Goal: Transaction & Acquisition: Download file/media

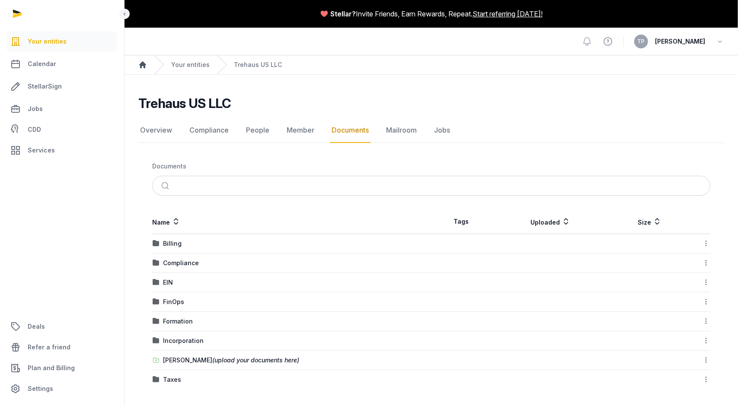
click at [144, 65] on icon "Breadcrumb" at bounding box center [142, 64] width 7 height 7
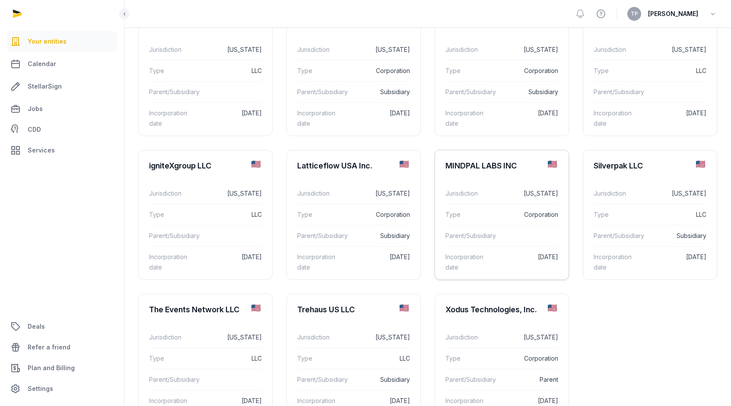
scroll to position [195, 0]
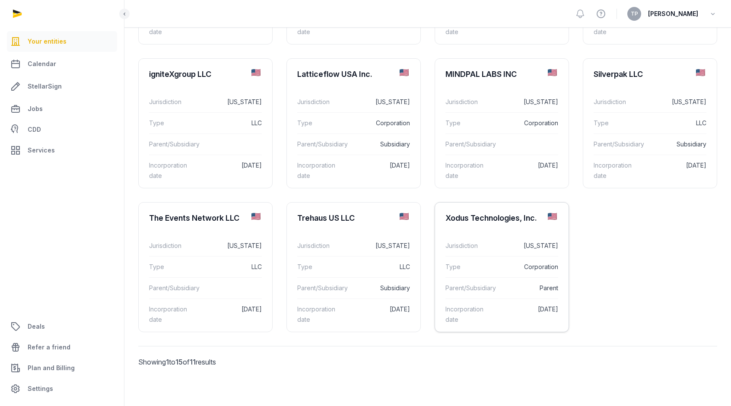
click at [514, 264] on dd "Corporation" at bounding box center [527, 267] width 64 height 10
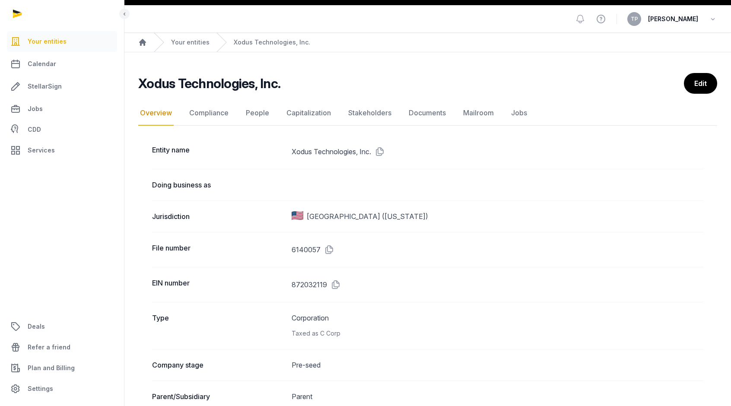
scroll to position [21, 0]
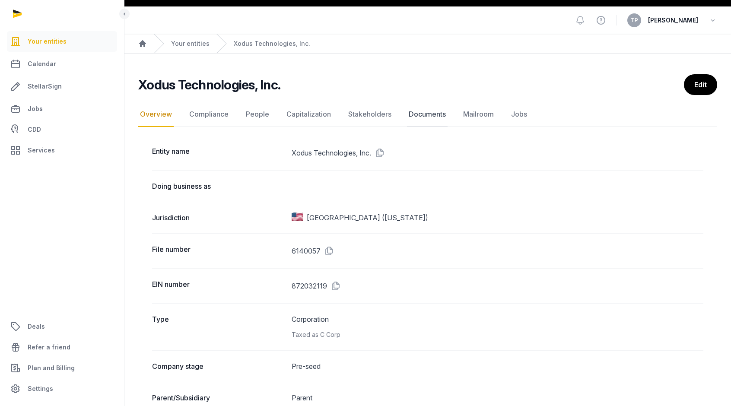
click at [423, 112] on link "Documents" at bounding box center [427, 114] width 41 height 25
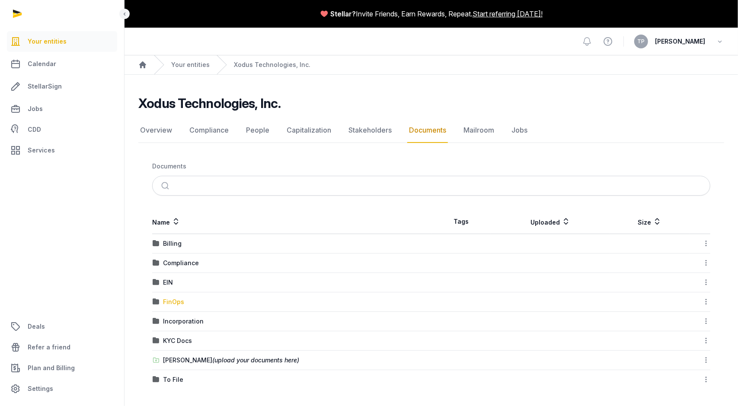
click at [174, 300] on div "FinOps" at bounding box center [173, 302] width 21 height 9
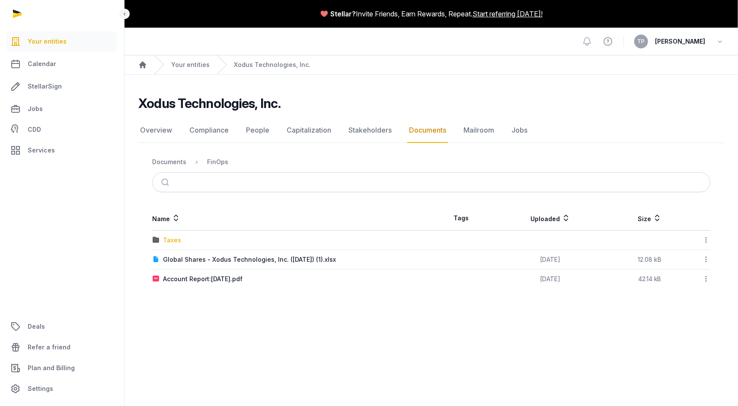
click at [166, 236] on div "Taxes" at bounding box center [172, 240] width 18 height 9
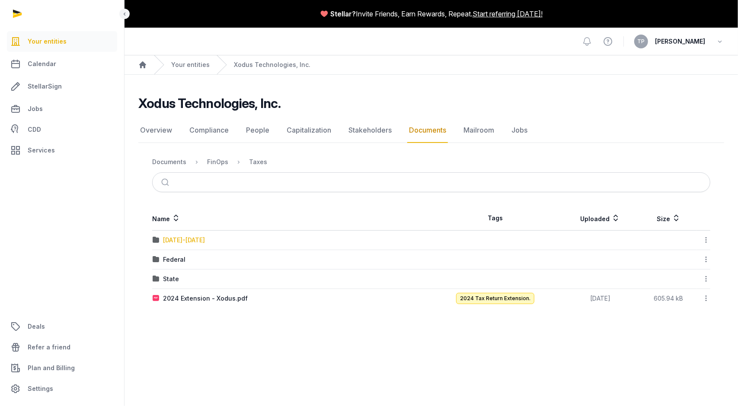
click at [182, 239] on div "[DATE]-[DATE]" at bounding box center [184, 240] width 42 height 9
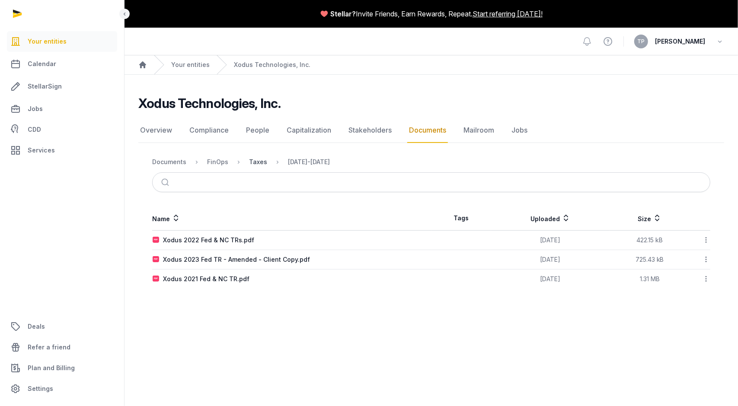
click at [252, 162] on div "Taxes" at bounding box center [258, 162] width 18 height 9
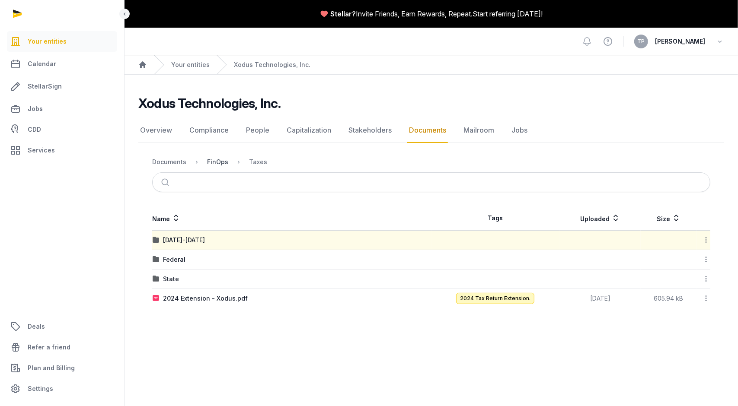
click at [217, 162] on div "FinOps" at bounding box center [217, 162] width 21 height 9
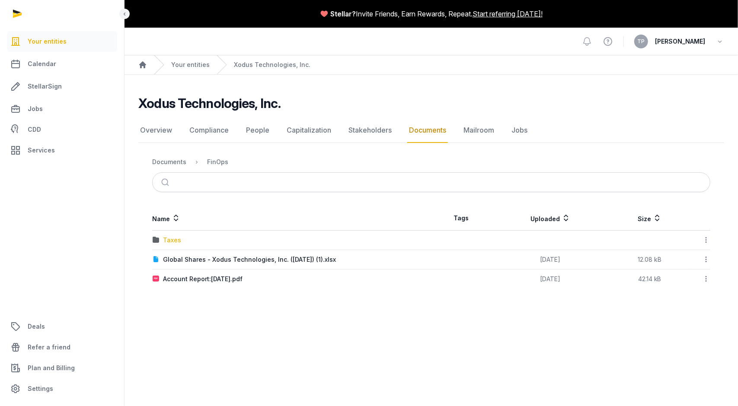
click at [171, 240] on div "Taxes" at bounding box center [172, 240] width 18 height 9
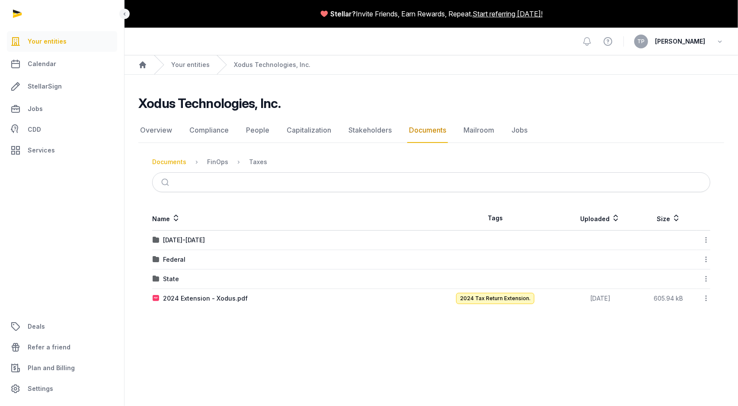
click at [172, 161] on div "Documents" at bounding box center [169, 162] width 34 height 9
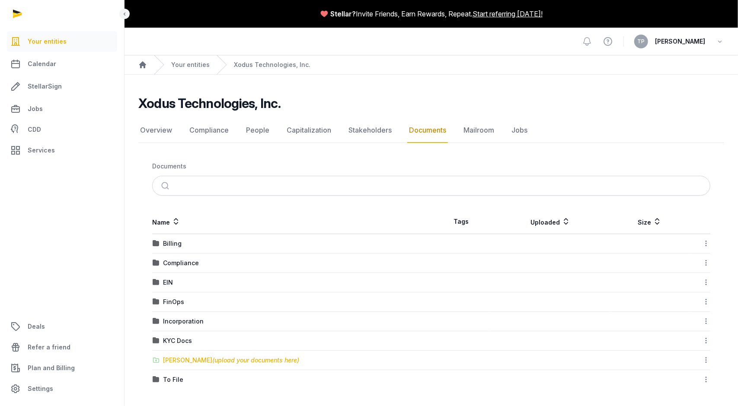
click at [191, 358] on div "[PERSON_NAME] (upload your documents here)" at bounding box center [231, 360] width 136 height 9
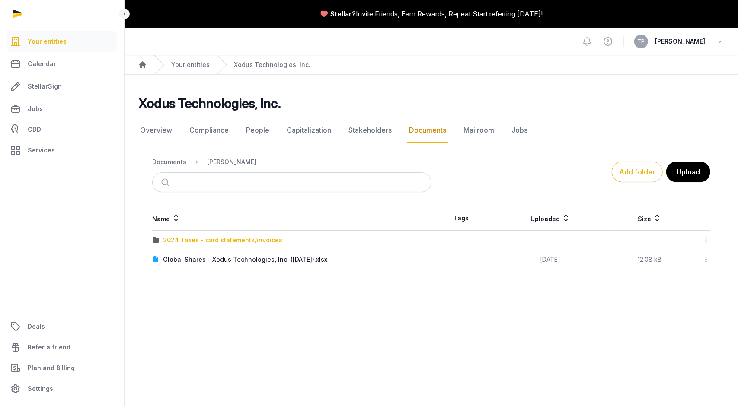
click at [217, 238] on div "2024 Taxes - card statements/invoices" at bounding box center [222, 240] width 119 height 9
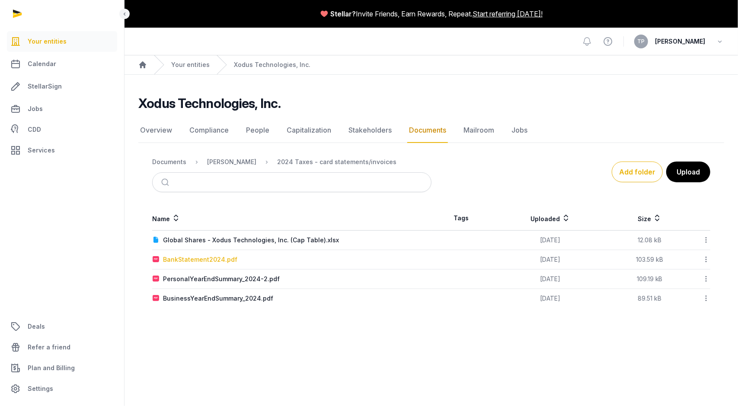
click at [216, 259] on div "BankStatement2024.pdf" at bounding box center [200, 259] width 74 height 9
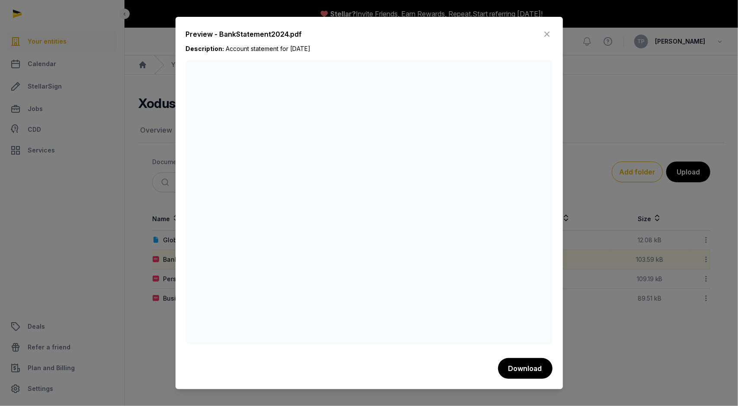
click at [547, 35] on icon at bounding box center [547, 34] width 10 height 14
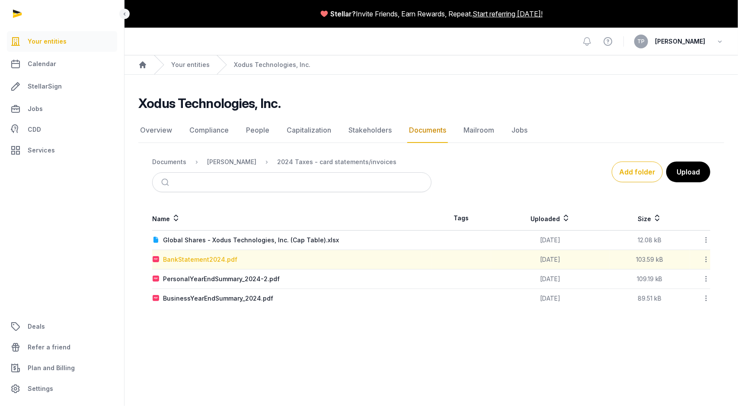
click at [204, 257] on div "BankStatement2024.pdf" at bounding box center [200, 259] width 74 height 9
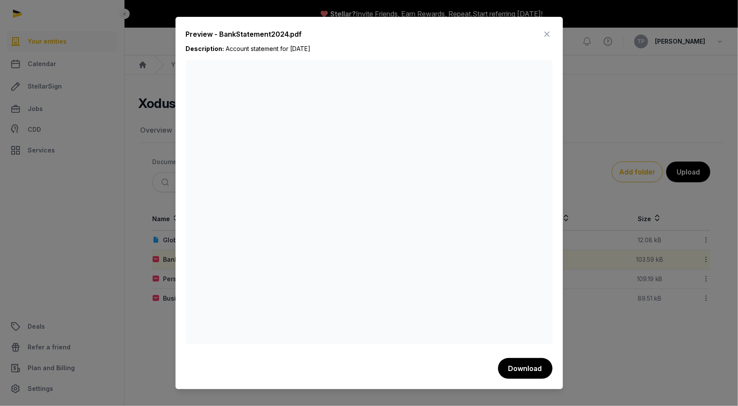
click at [548, 34] on icon at bounding box center [547, 34] width 10 height 14
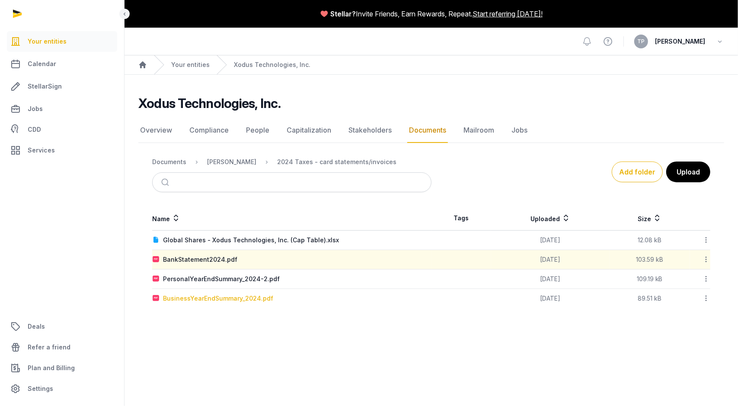
click at [238, 299] on div "BusinessYearEndSummary_2024.pdf" at bounding box center [218, 298] width 110 height 9
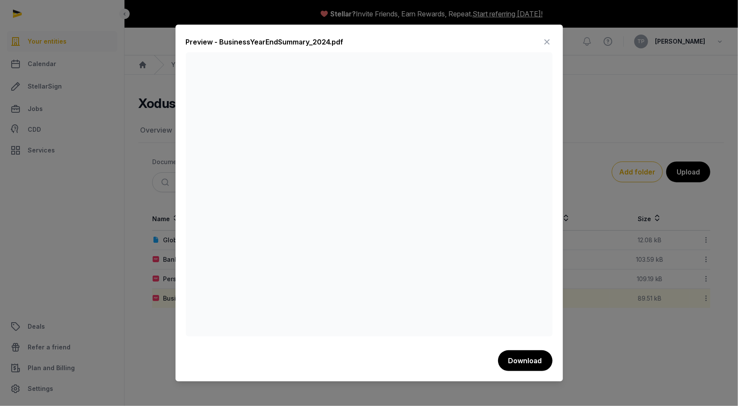
click at [545, 42] on icon at bounding box center [547, 42] width 10 height 14
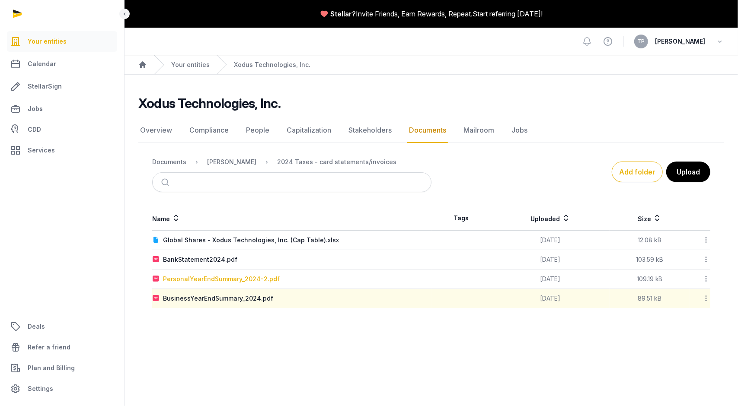
click at [211, 276] on div "PersonalYearEndSummary_2024-2.pdf" at bounding box center [221, 279] width 117 height 9
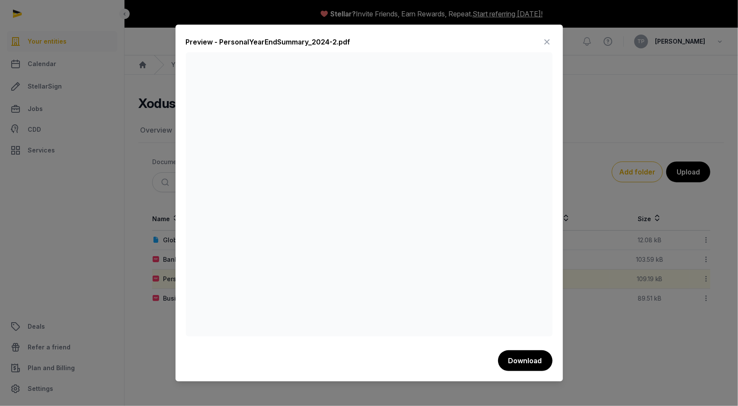
click at [548, 42] on icon at bounding box center [547, 42] width 10 height 14
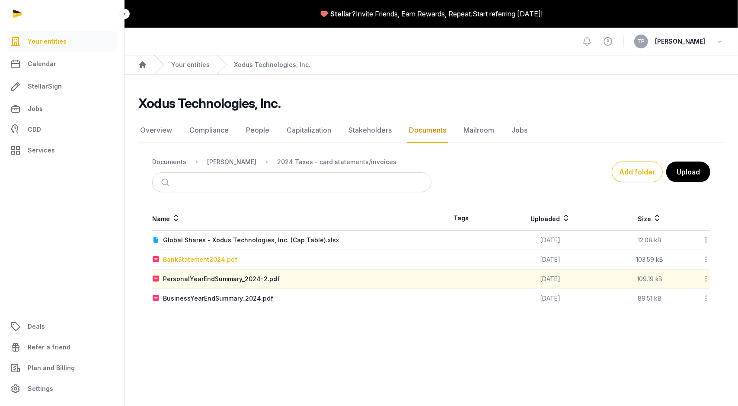
click at [195, 259] on div "BankStatement2024.pdf" at bounding box center [200, 259] width 74 height 9
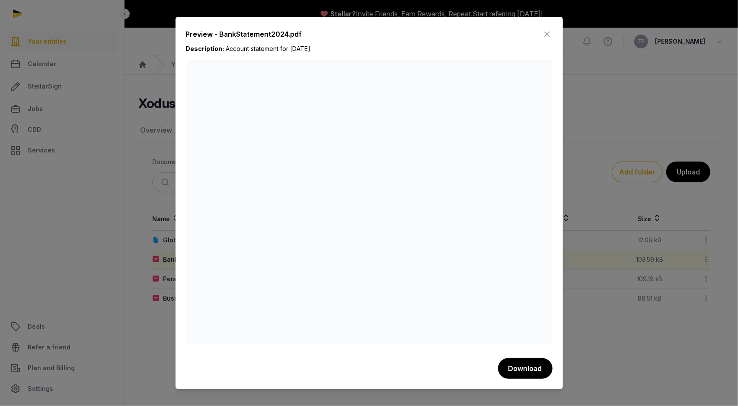
click at [548, 35] on icon at bounding box center [547, 34] width 10 height 14
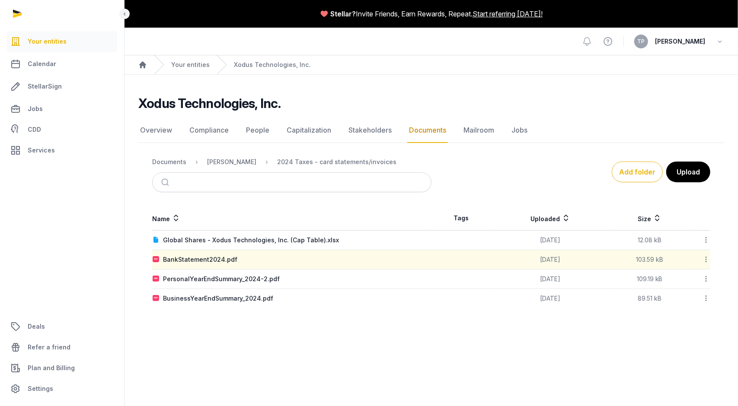
click at [705, 258] on icon at bounding box center [706, 259] width 8 height 9
click at [696, 276] on div "Download" at bounding box center [675, 282] width 69 height 16
click at [706, 278] on icon at bounding box center [706, 278] width 8 height 9
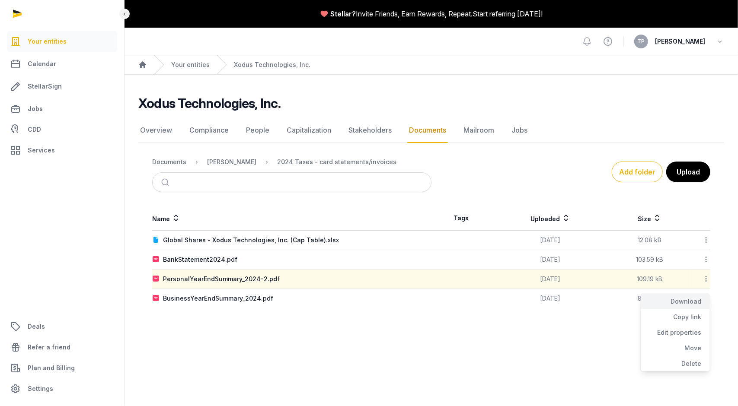
click at [685, 304] on div "Download" at bounding box center [675, 302] width 69 height 16
click at [706, 297] on icon at bounding box center [706, 298] width 8 height 9
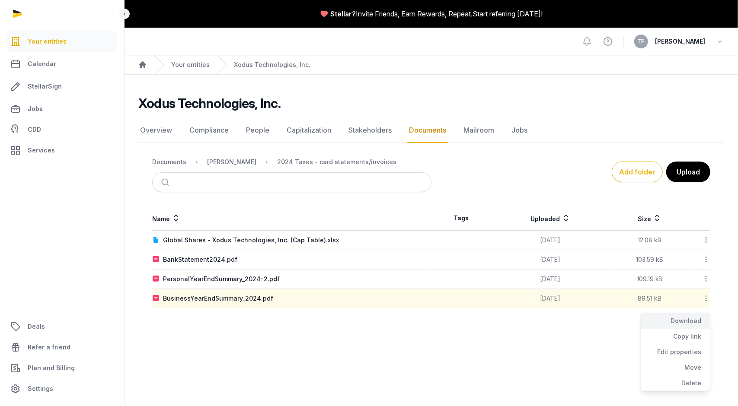
click at [696, 320] on div "Download" at bounding box center [675, 321] width 69 height 16
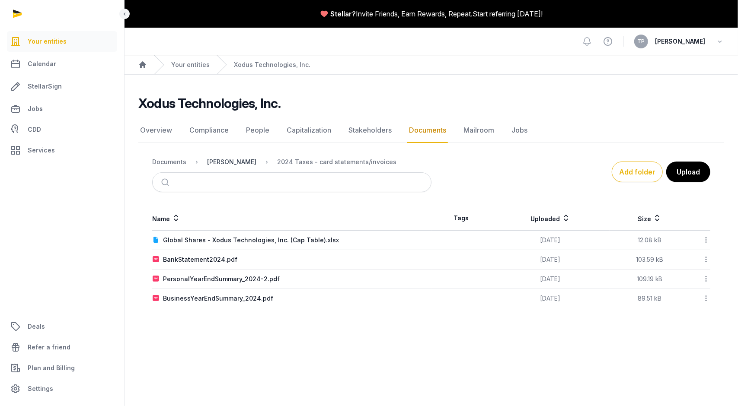
click at [235, 160] on div "[PERSON_NAME]" at bounding box center [231, 162] width 49 height 9
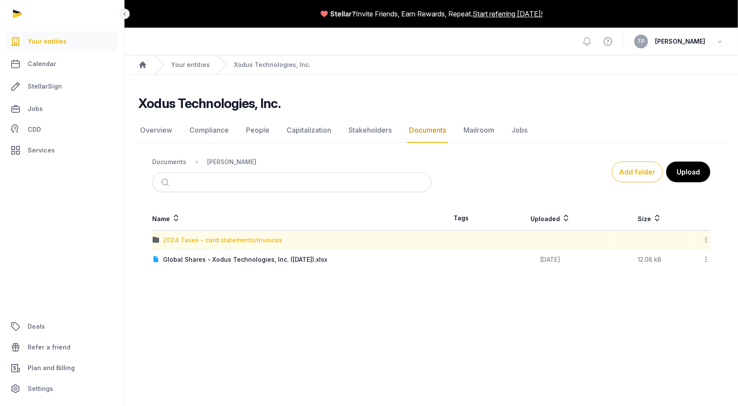
click at [255, 241] on div "2024 Taxes - card statements/invoices" at bounding box center [222, 240] width 119 height 9
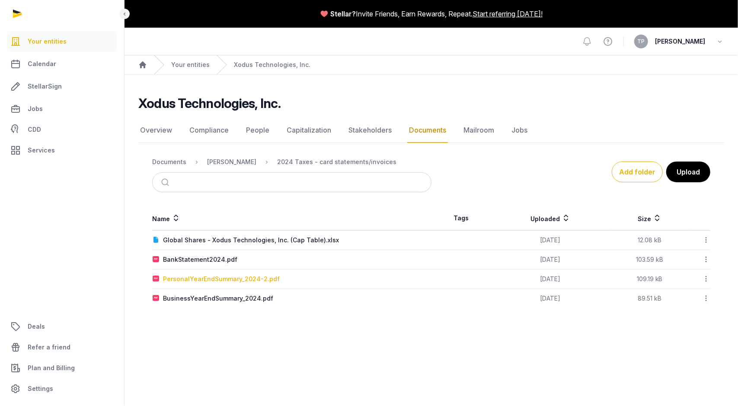
click at [244, 280] on div "PersonalYearEndSummary_2024-2.pdf" at bounding box center [221, 279] width 117 height 9
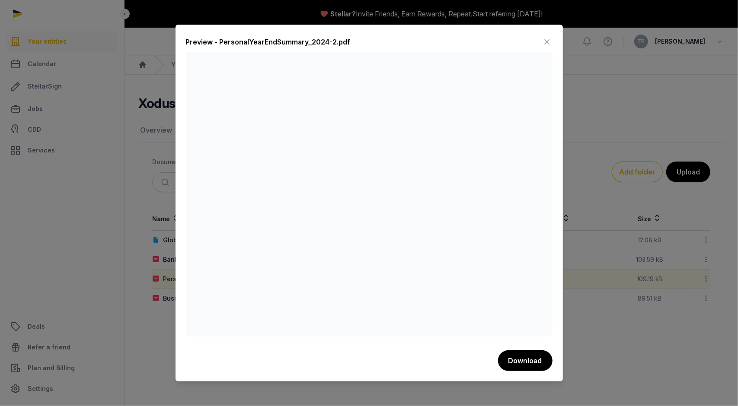
click at [550, 41] on icon at bounding box center [547, 42] width 10 height 14
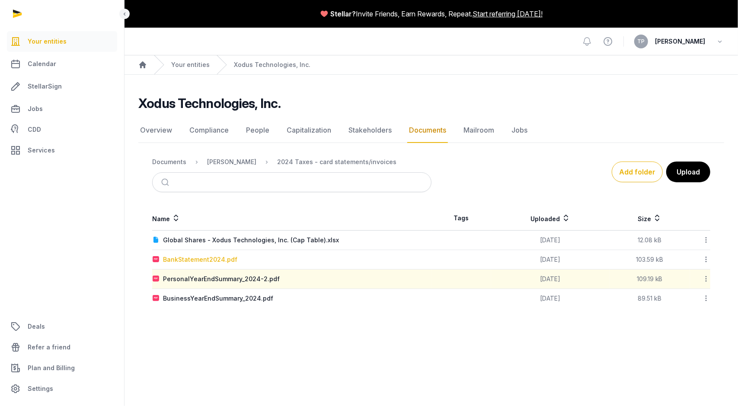
click at [205, 255] on div "BankStatement2024.pdf" at bounding box center [200, 259] width 74 height 9
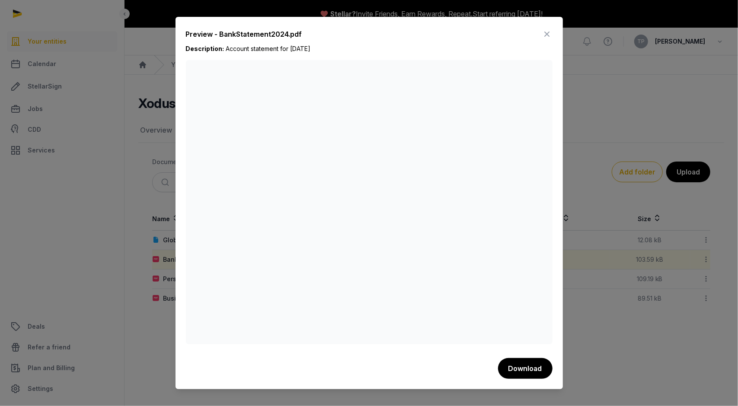
click at [546, 34] on icon at bounding box center [547, 34] width 10 height 14
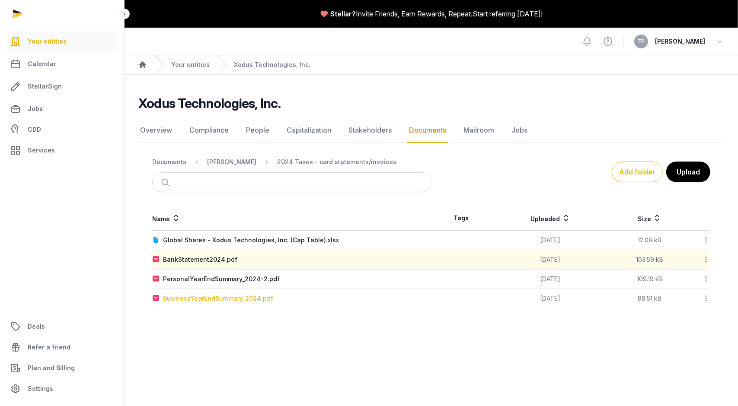
click at [248, 297] on div "BusinessYearEndSummary_2024.pdf" at bounding box center [218, 298] width 110 height 9
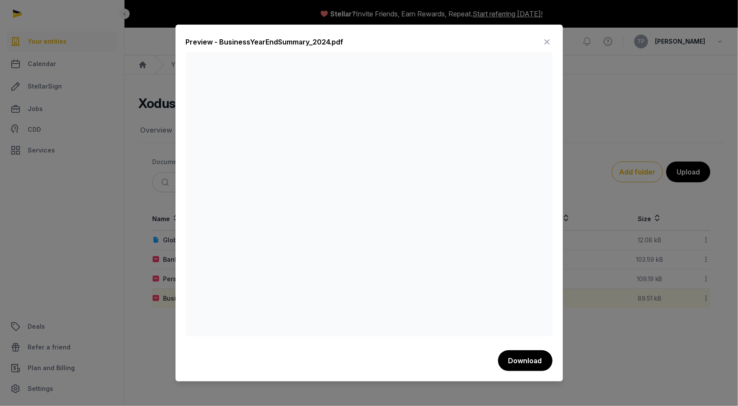
click at [544, 39] on icon at bounding box center [547, 42] width 10 height 14
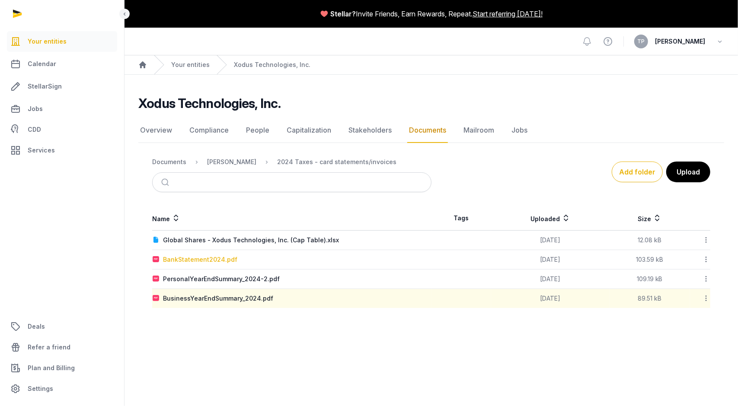
click at [195, 258] on div "BankStatement2024.pdf" at bounding box center [200, 259] width 74 height 9
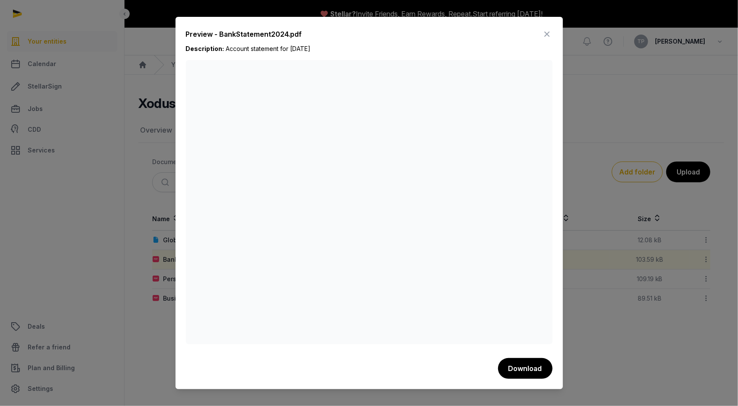
click at [544, 36] on icon at bounding box center [547, 34] width 10 height 14
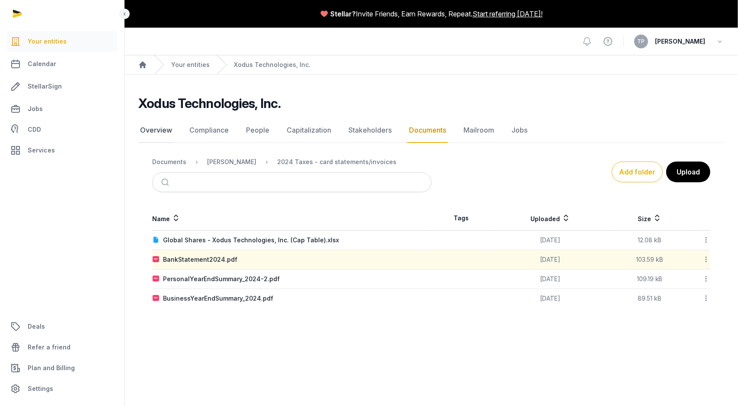
click at [152, 134] on link "Overview" at bounding box center [155, 130] width 35 height 25
